Goal: Find specific page/section: Find specific page/section

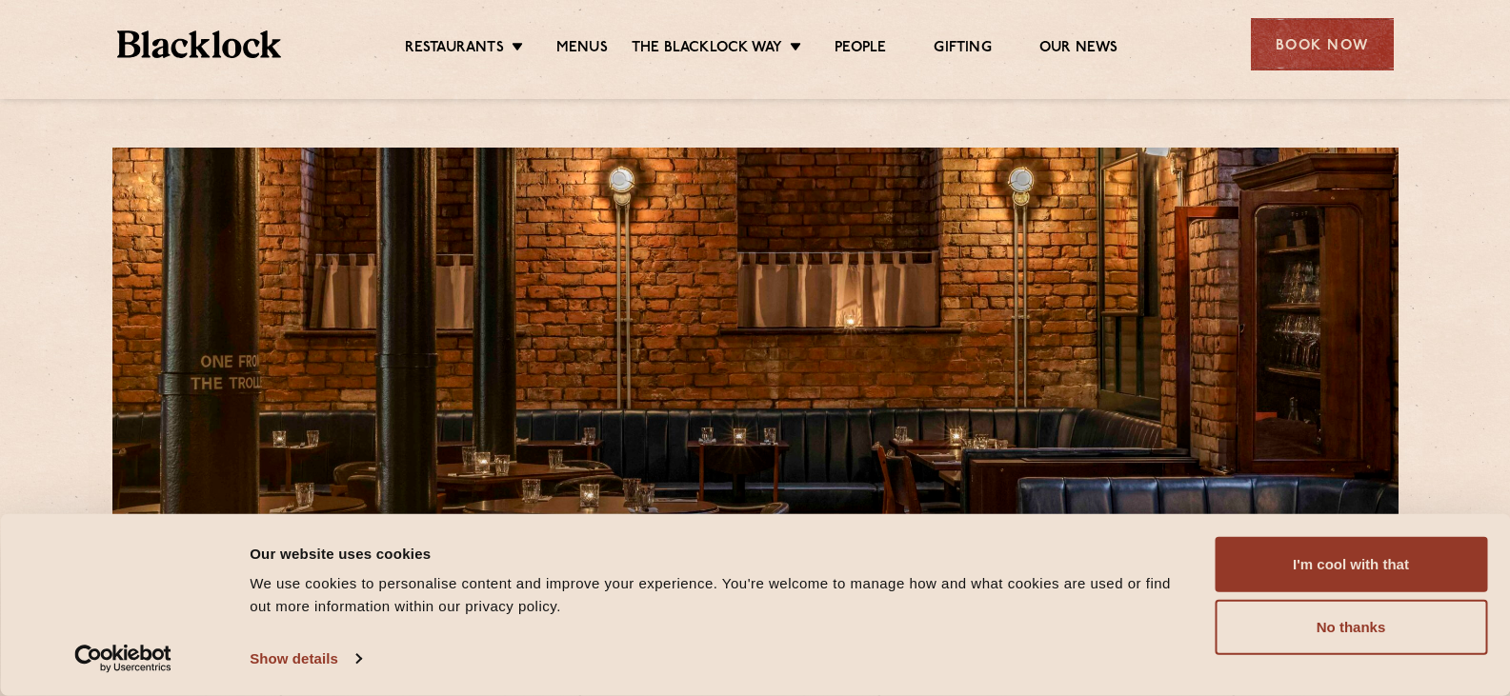
click at [1399, 595] on div "I'm cool with that Customize Allow selection No thanks" at bounding box center [1351, 596] width 272 height 118
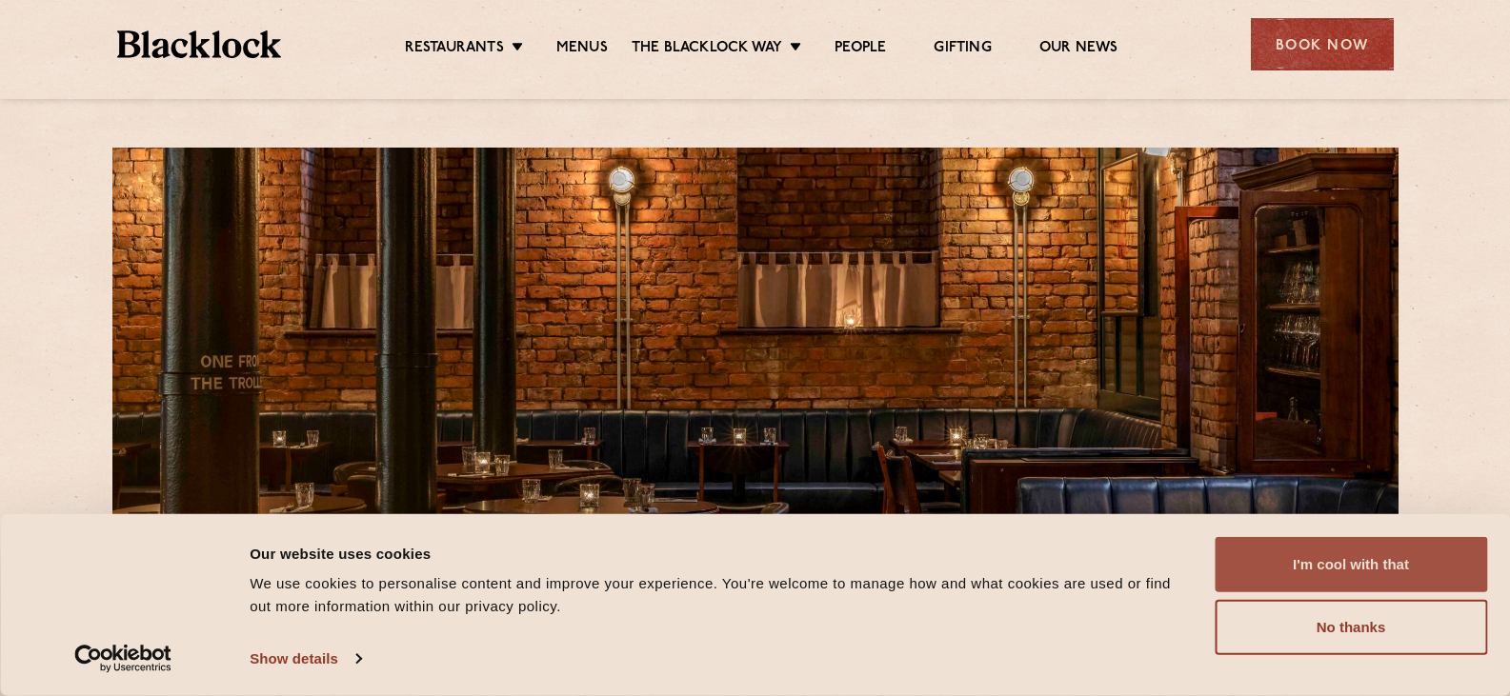
click at [1397, 584] on button "I'm cool with that" at bounding box center [1351, 564] width 272 height 55
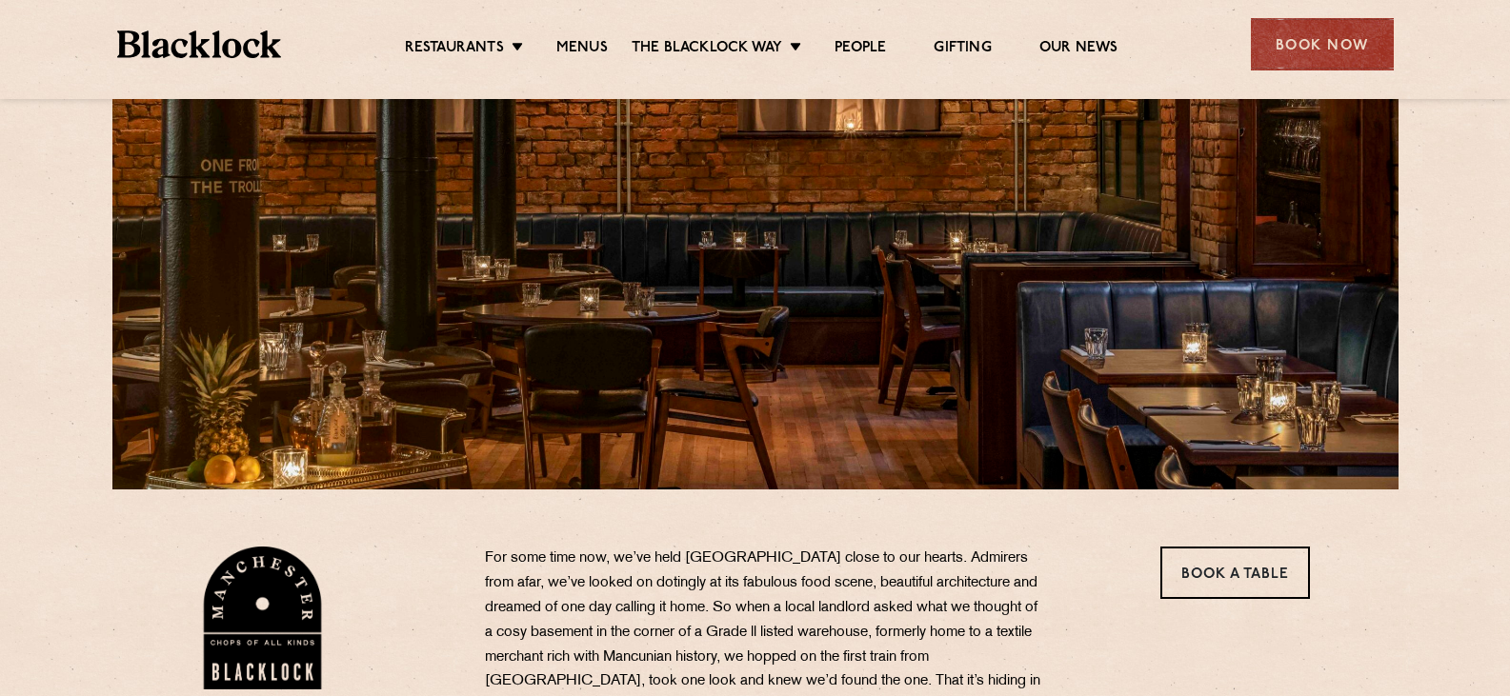
scroll to position [191, 0]
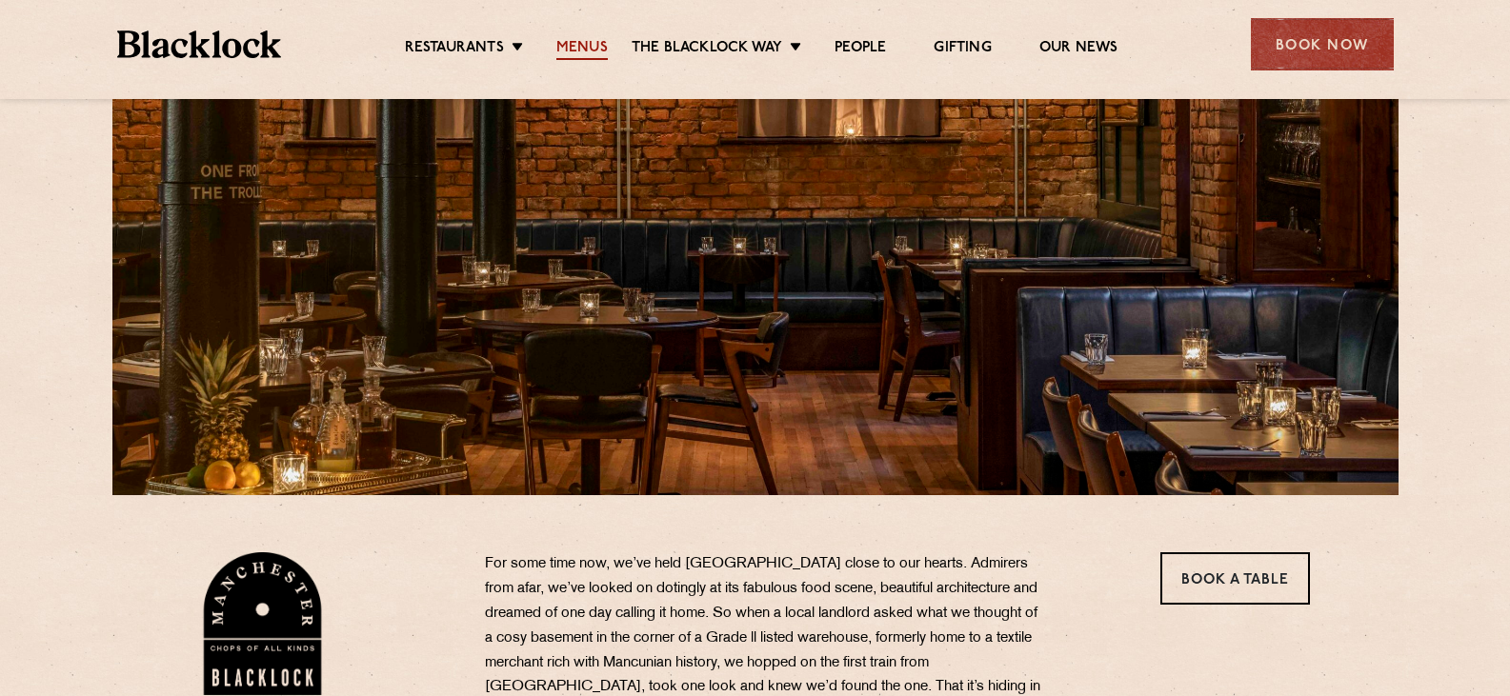
click at [580, 39] on link "Menus" at bounding box center [581, 49] width 51 height 21
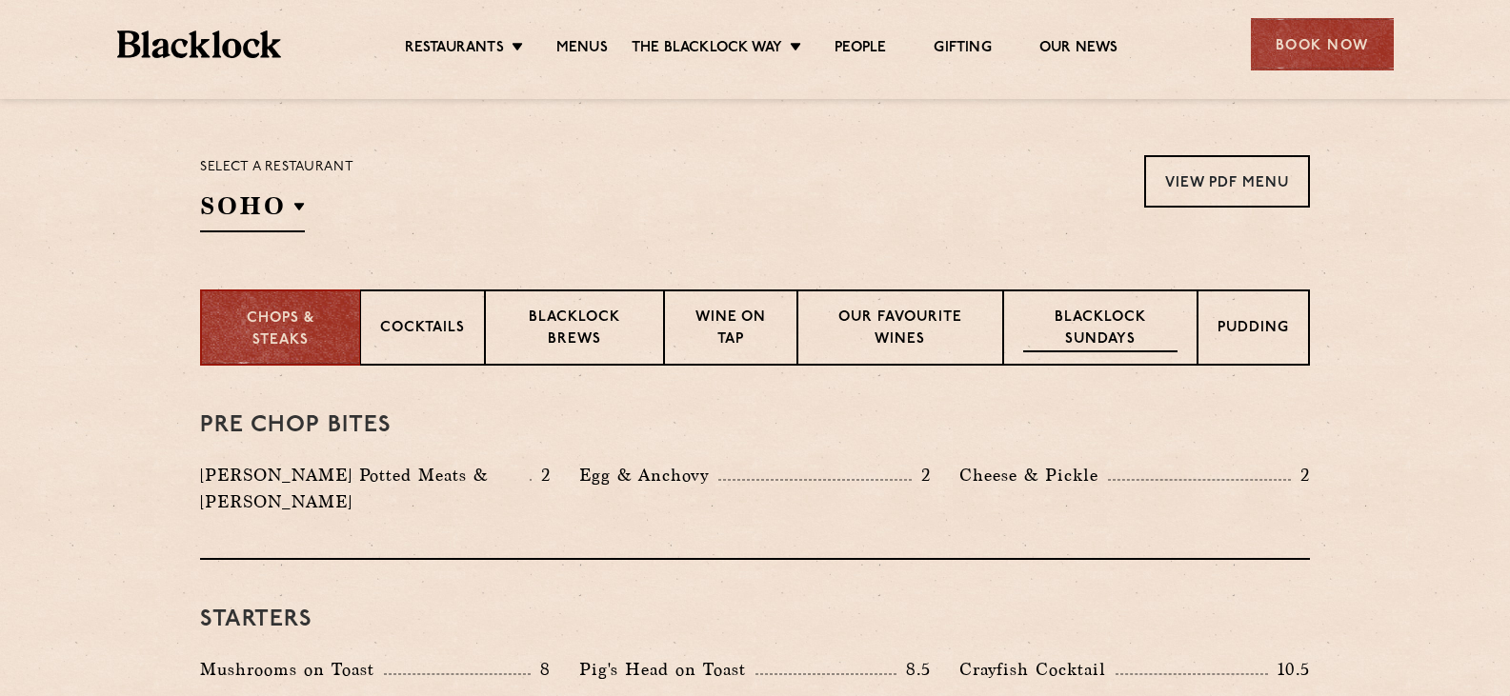
scroll to position [572, 0]
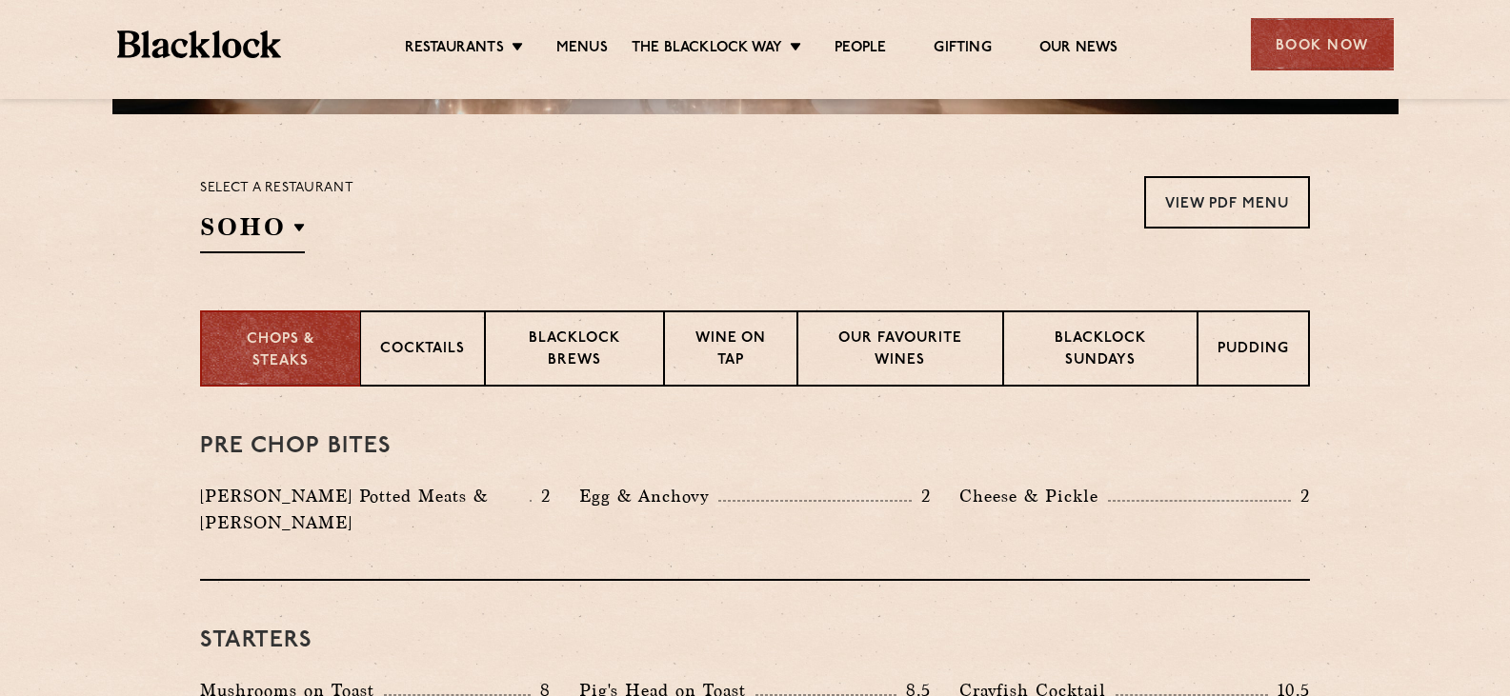
click at [1113, 302] on section "Select a restaurant [GEOGRAPHIC_DATA] [GEOGRAPHIC_DATA] [GEOGRAPHIC_DATA] [GEOG…" at bounding box center [755, 212] width 1510 height 196
click at [1115, 340] on p "Blacklock Sundays" at bounding box center [1100, 351] width 154 height 45
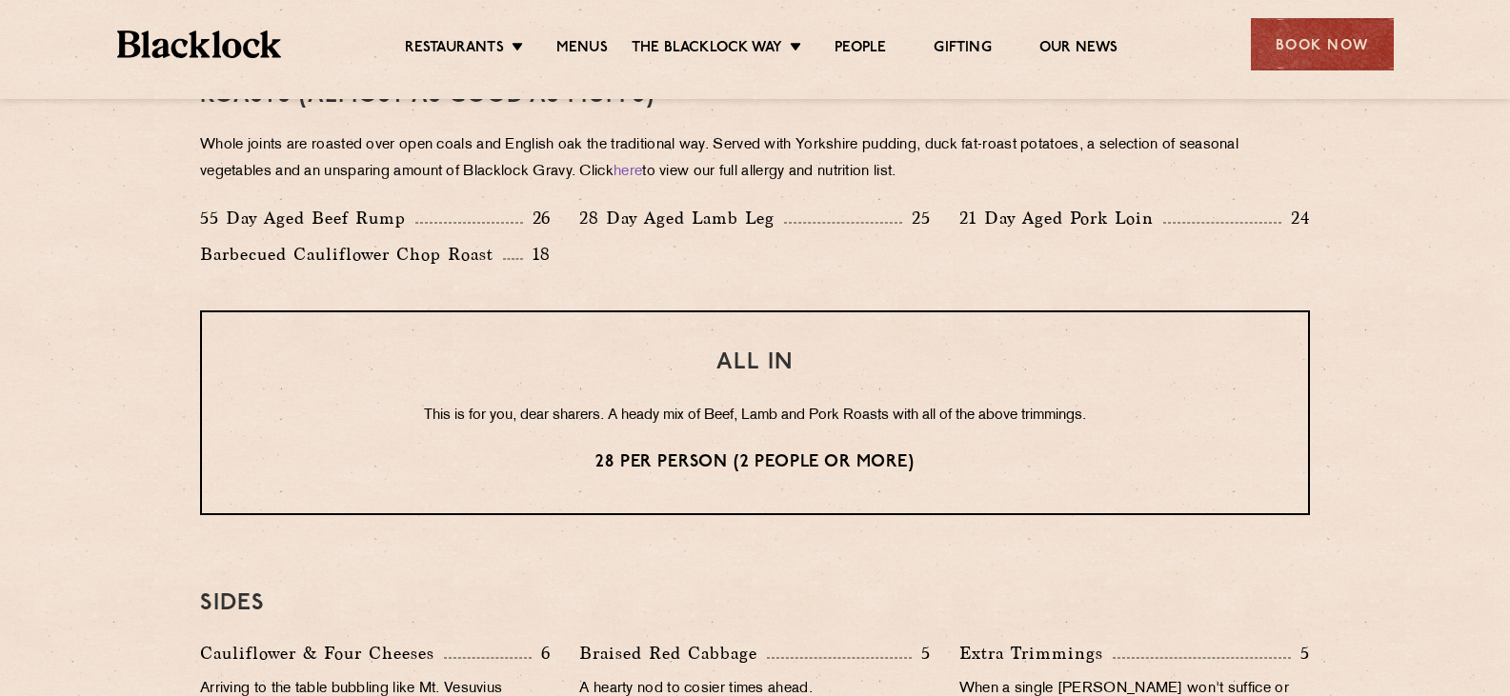
scroll to position [1334, 0]
